Goal: Navigation & Orientation: Find specific page/section

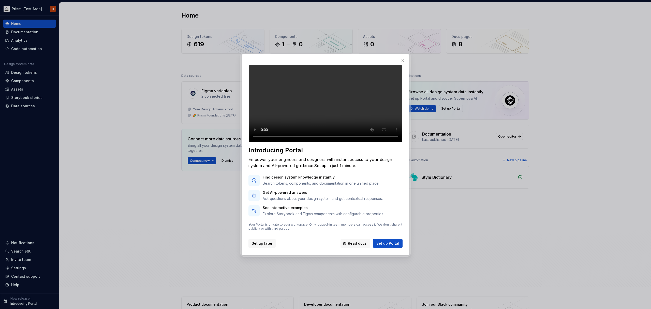
click at [267, 246] on span "Set up later" at bounding box center [262, 243] width 21 height 5
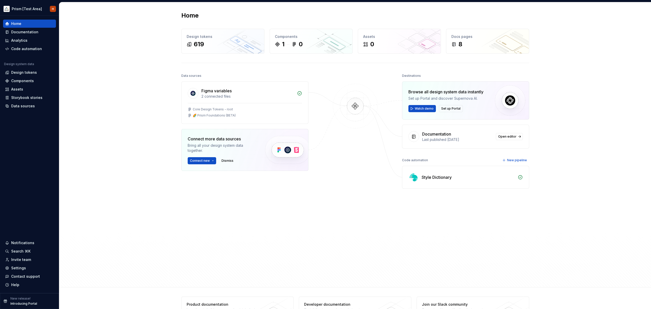
click at [124, 158] on div "Home Design tokens 619 Components 1 0 Assets 0 Docs pages 8 Data sources Figma …" at bounding box center [355, 144] width 592 height 285
click at [46, 9] on html "Prism [Test Area] H Home Documentation Analytics Code automation Design system …" at bounding box center [325, 154] width 651 height 309
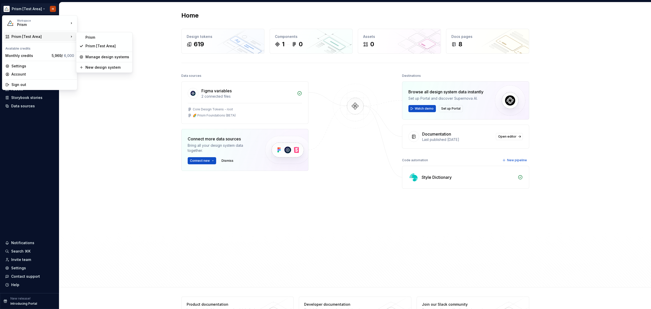
click at [130, 134] on html "Prism [Test Area] H Home Documentation Analytics Code automation Design system …" at bounding box center [325, 154] width 651 height 309
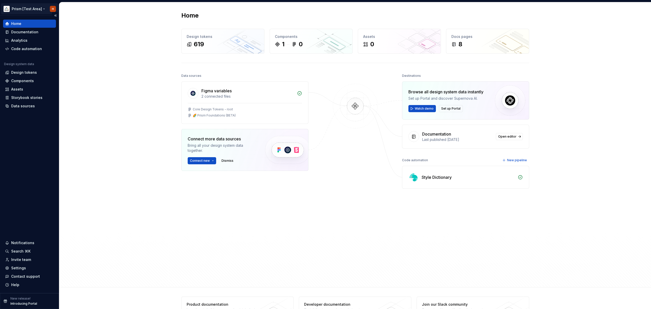
click at [39, 8] on html "Prism [Test Area] H Home Documentation Analytics Code automation Design system …" at bounding box center [325, 154] width 651 height 309
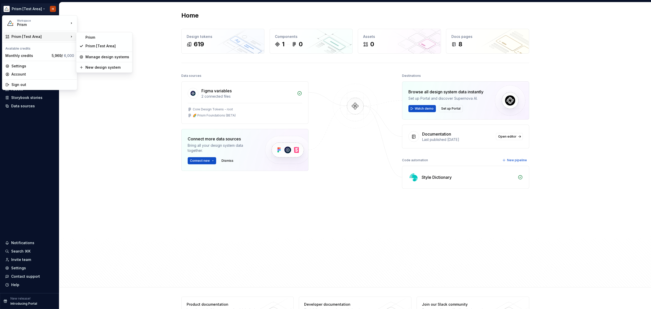
click at [45, 34] on div "Prism [Test Area]" at bounding box center [40, 36] width 58 height 5
click at [90, 36] on div "Prism" at bounding box center [107, 37] width 44 height 5
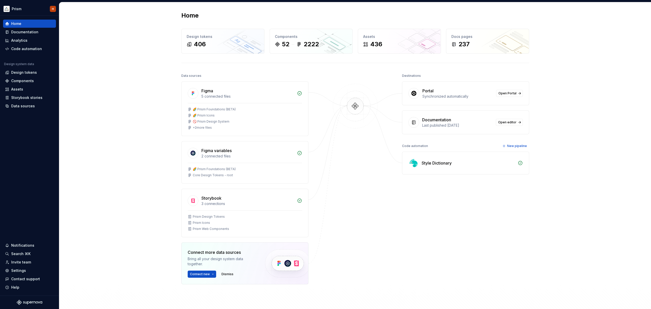
click at [123, 94] on div "Home Design tokens 406 Components 52 2222 Assets 436 Docs pages 237 Data source…" at bounding box center [355, 170] width 592 height 337
click at [25, 271] on div "Settings" at bounding box center [29, 270] width 49 height 5
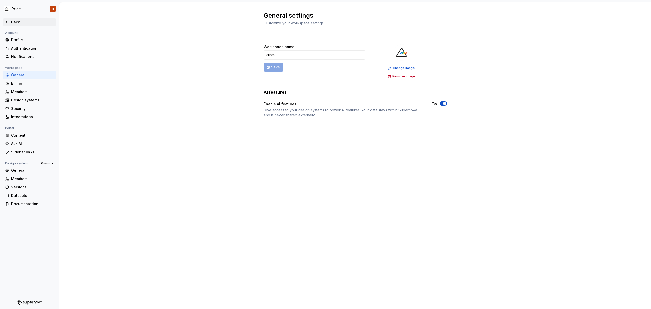
click at [10, 19] on div "Back" at bounding box center [29, 22] width 53 height 8
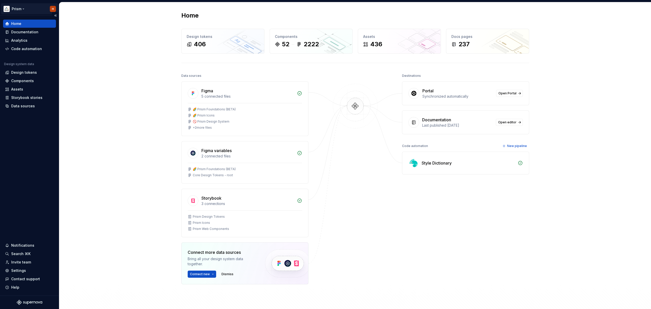
click at [24, 8] on html "Prism H Home Documentation Analytics Code automation Design system data Design …" at bounding box center [325, 154] width 651 height 309
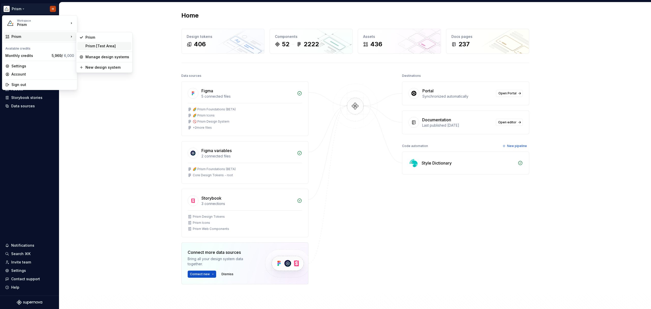
click at [119, 47] on div "Prism [Test Area]" at bounding box center [107, 46] width 44 height 5
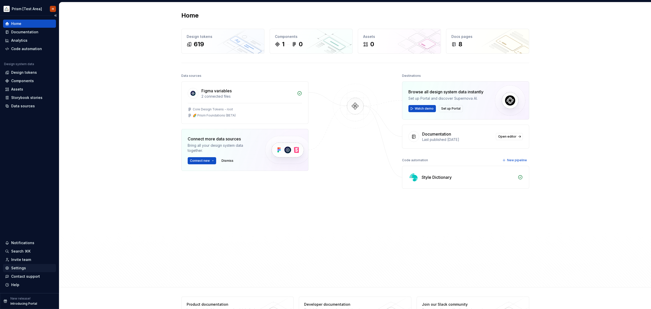
click at [17, 267] on div "Settings" at bounding box center [18, 268] width 15 height 5
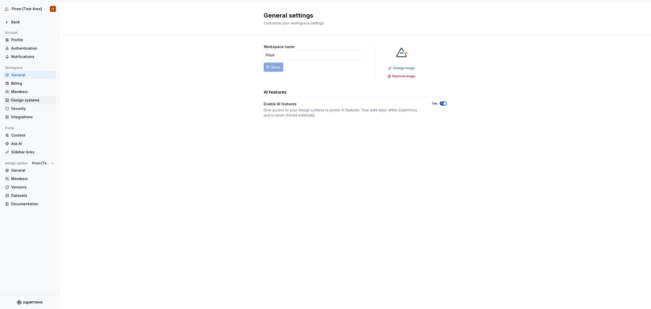
click at [27, 98] on div "Design systems" at bounding box center [32, 100] width 43 height 5
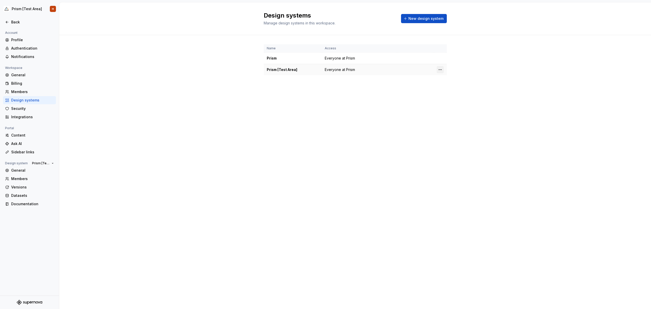
click at [440, 69] on html "Prism [Test Area] H Back Account Profile Authentication Notifications Workspace…" at bounding box center [325, 154] width 651 height 309
click at [455, 80] on div "View members" at bounding box center [470, 79] width 48 height 5
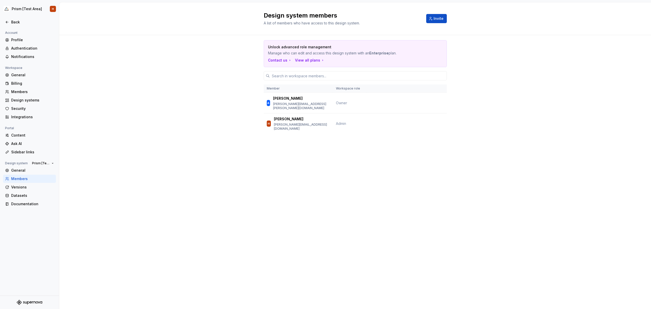
click at [209, 82] on div "Unlock advanced role management Manage who can edit and access this design syst…" at bounding box center [355, 94] width 592 height 118
click at [208, 82] on div "Unlock advanced role management Manage who can edit and access this design syst…" at bounding box center [355, 94] width 592 height 118
click at [24, 105] on div "Security" at bounding box center [29, 109] width 53 height 8
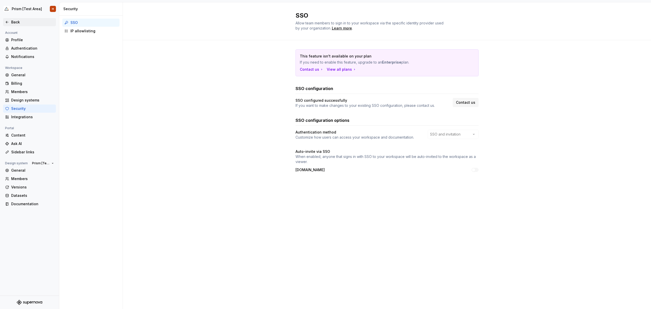
click at [21, 26] on div "Back" at bounding box center [29, 22] width 53 height 8
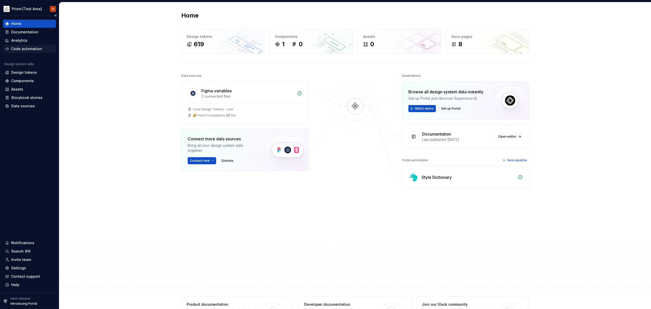
click at [32, 48] on div "Code automation" at bounding box center [26, 48] width 31 height 5
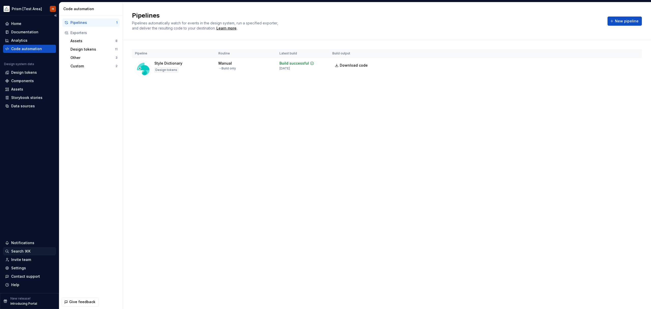
click at [28, 250] on div "Search ⌘K" at bounding box center [20, 251] width 19 height 5
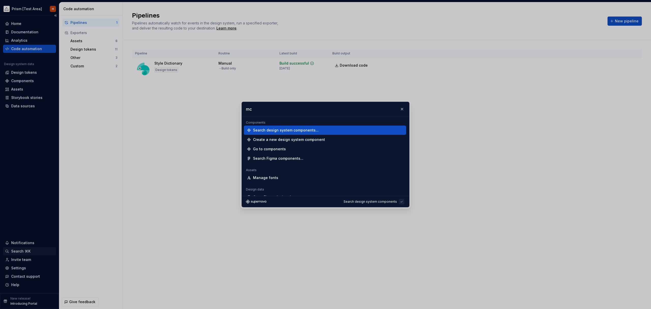
type input "mcp"
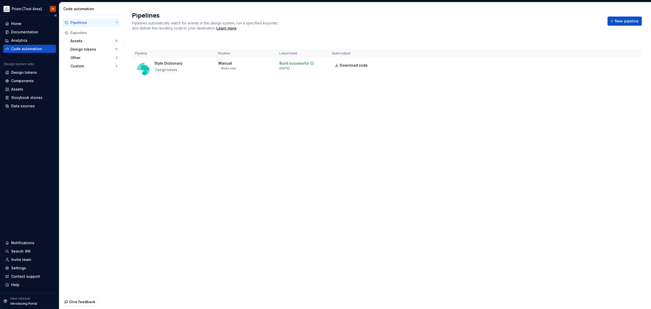
click at [46, 144] on div "Home Documentation Analytics Code automation Design system data Design tokens C…" at bounding box center [29, 155] width 59 height 278
click at [265, 159] on div "Pipelines Pipelines automatically watch for events in the design system, run a …" at bounding box center [387, 155] width 528 height 307
